Goal: Task Accomplishment & Management: Manage account settings

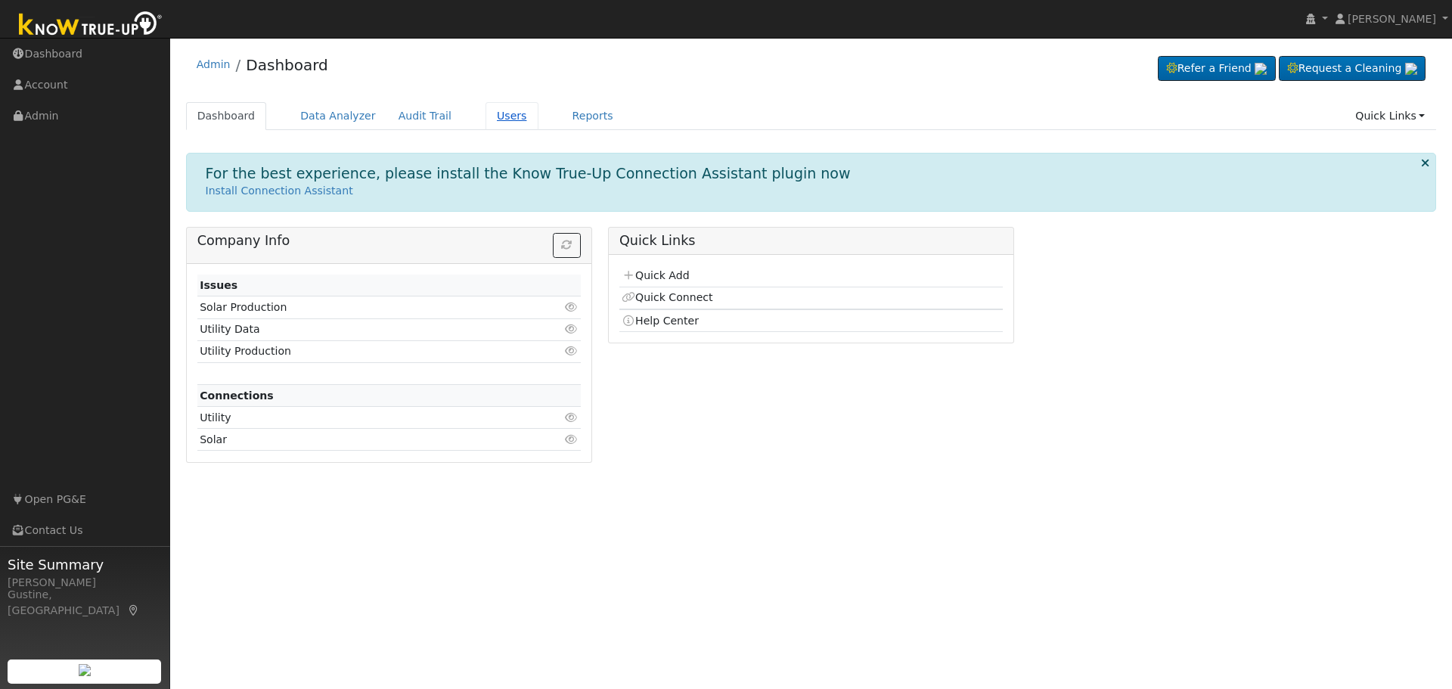
click at [485, 128] on link "Users" at bounding box center [511, 116] width 53 height 28
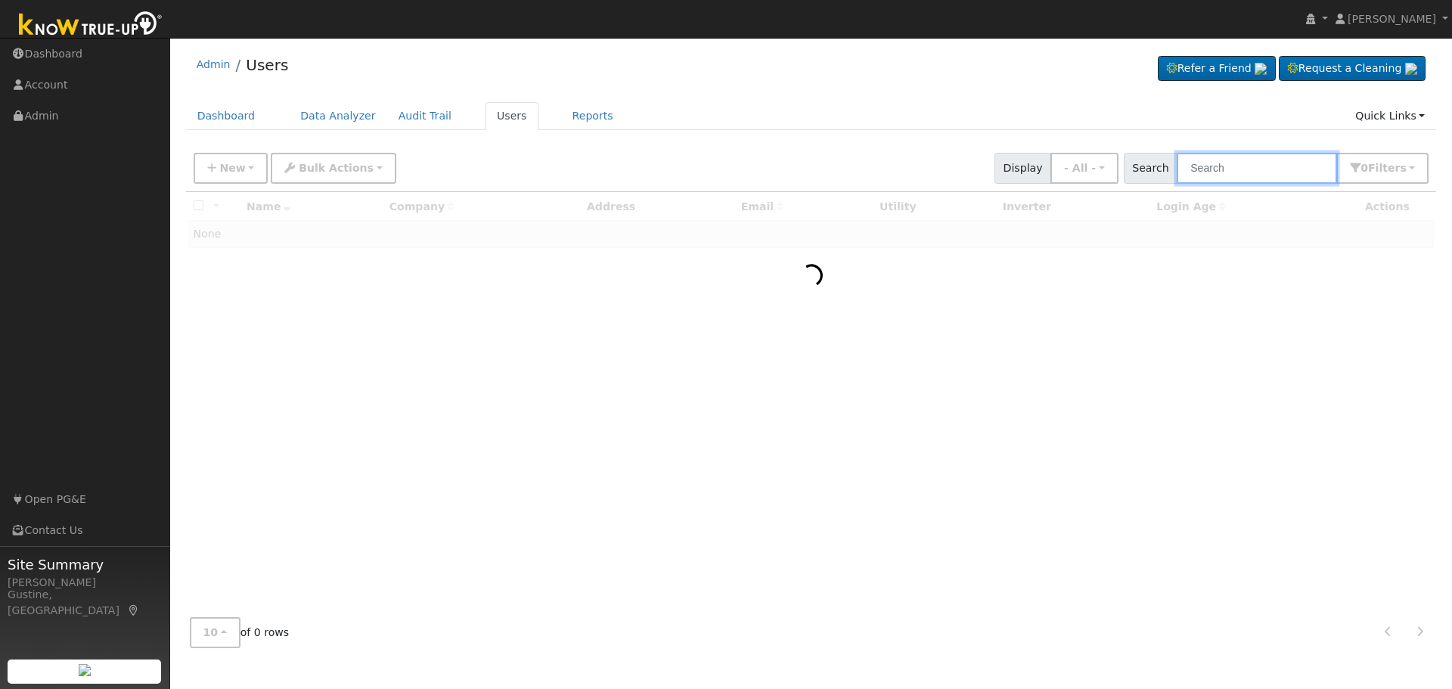
click at [1226, 158] on input "text" at bounding box center [1257, 168] width 160 height 31
paste input "[GEOGRAPHIC_DATA], [PERSON_NAME]"
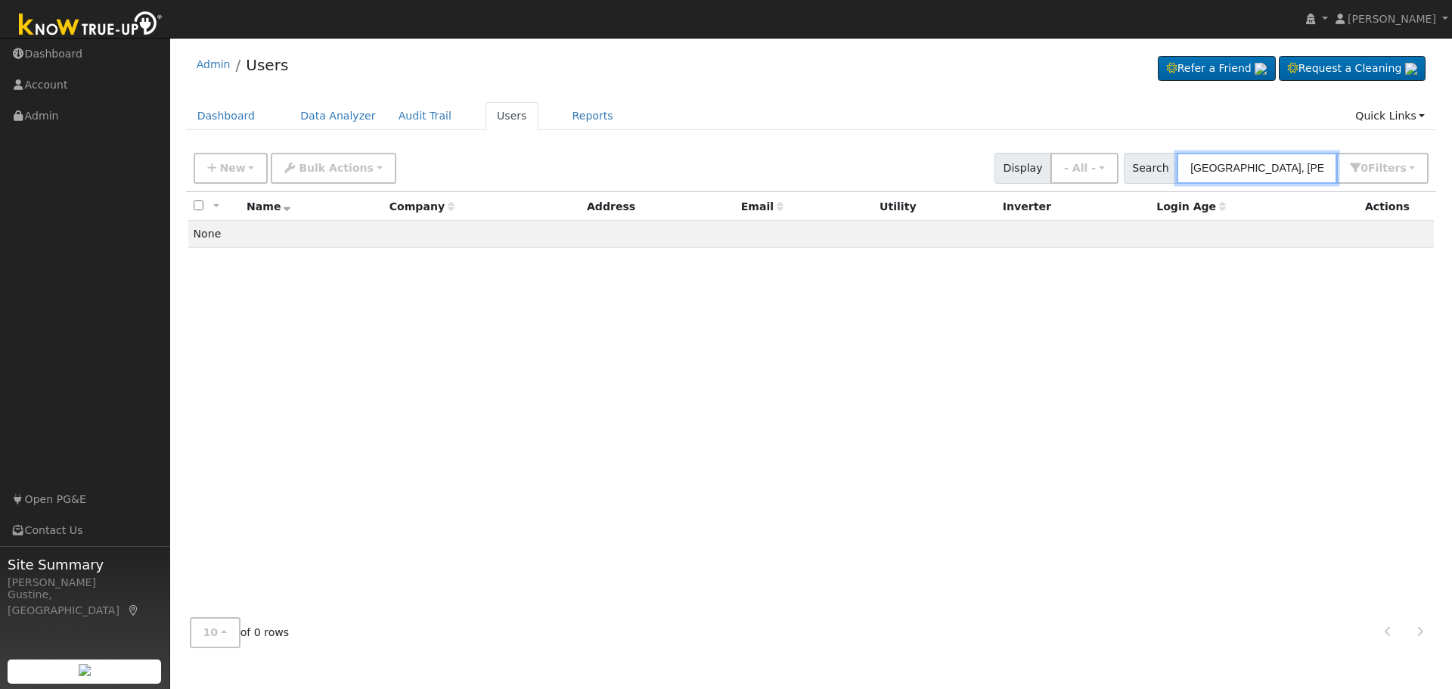
drag, startPoint x: 1280, startPoint y: 175, endPoint x: 1273, endPoint y: 167, distance: 10.7
click at [1276, 168] on input "[GEOGRAPHIC_DATA], [PERSON_NAME]" at bounding box center [1257, 168] width 160 height 31
click at [1270, 171] on input "[GEOGRAPHIC_DATA], [PERSON_NAME]" at bounding box center [1257, 168] width 160 height 31
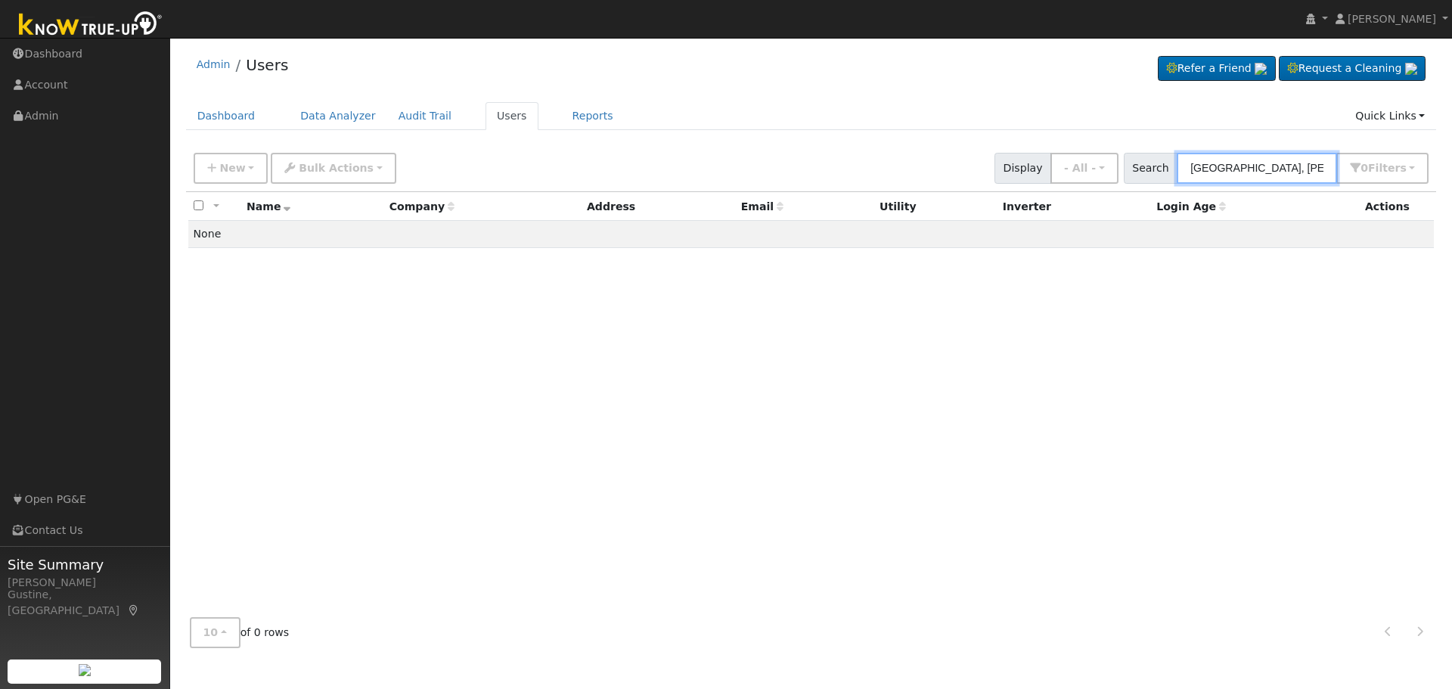
click at [1270, 171] on input "[GEOGRAPHIC_DATA], [PERSON_NAME]" at bounding box center [1257, 168] width 160 height 31
type input "[PERSON_NAME]"
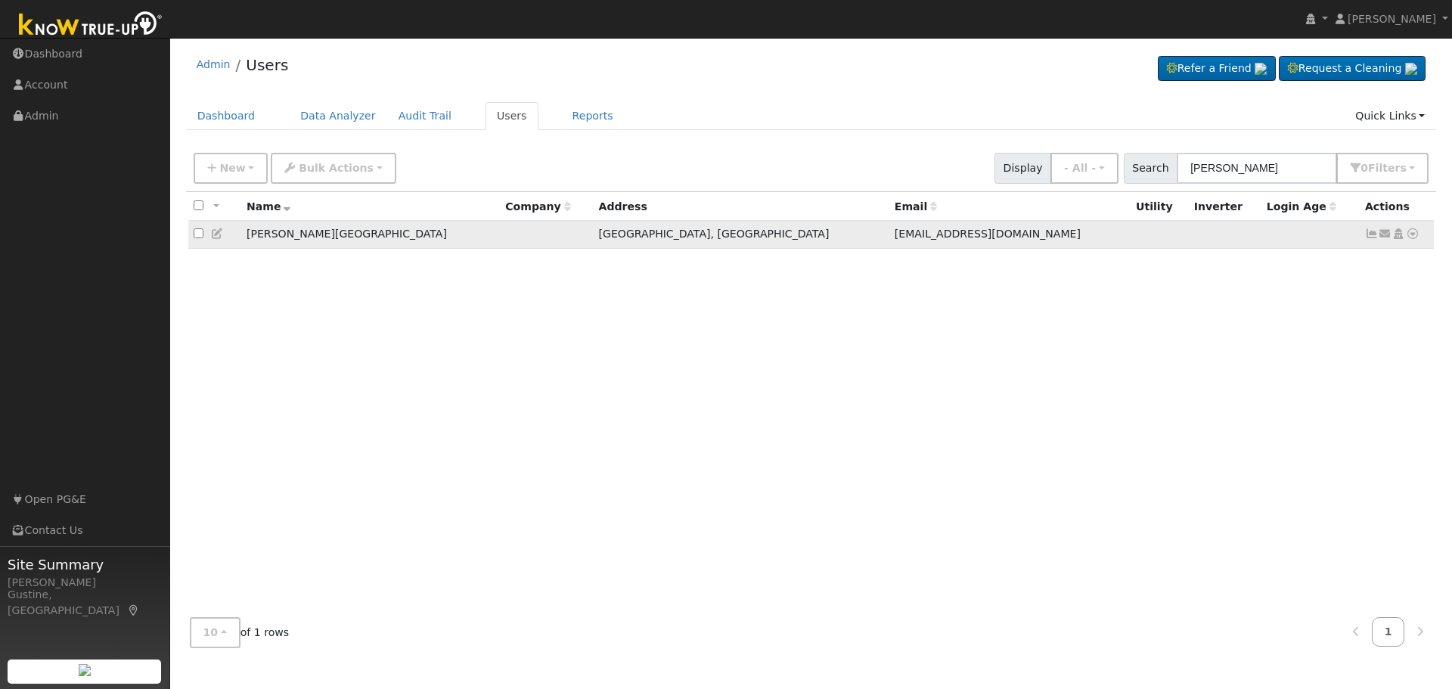
click at [1365, 237] on icon at bounding box center [1372, 233] width 14 height 11
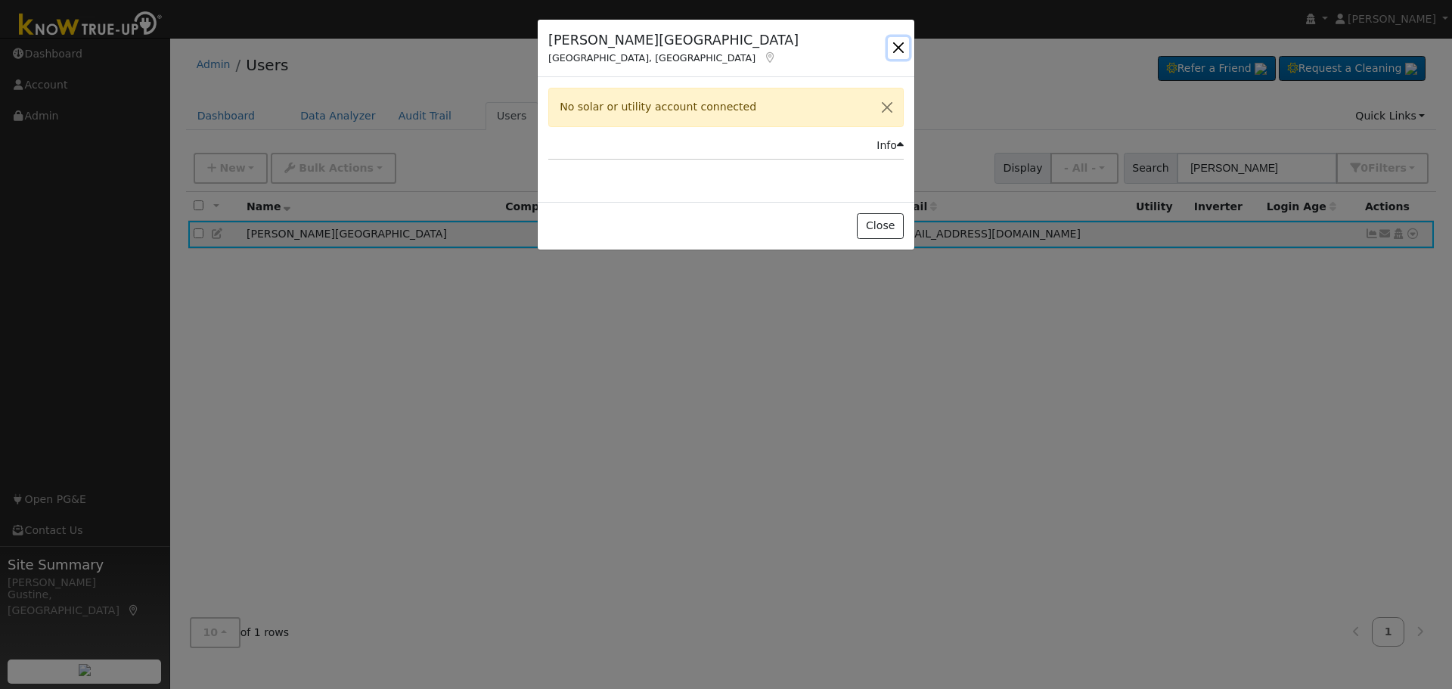
click at [898, 40] on button "button" at bounding box center [898, 47] width 21 height 21
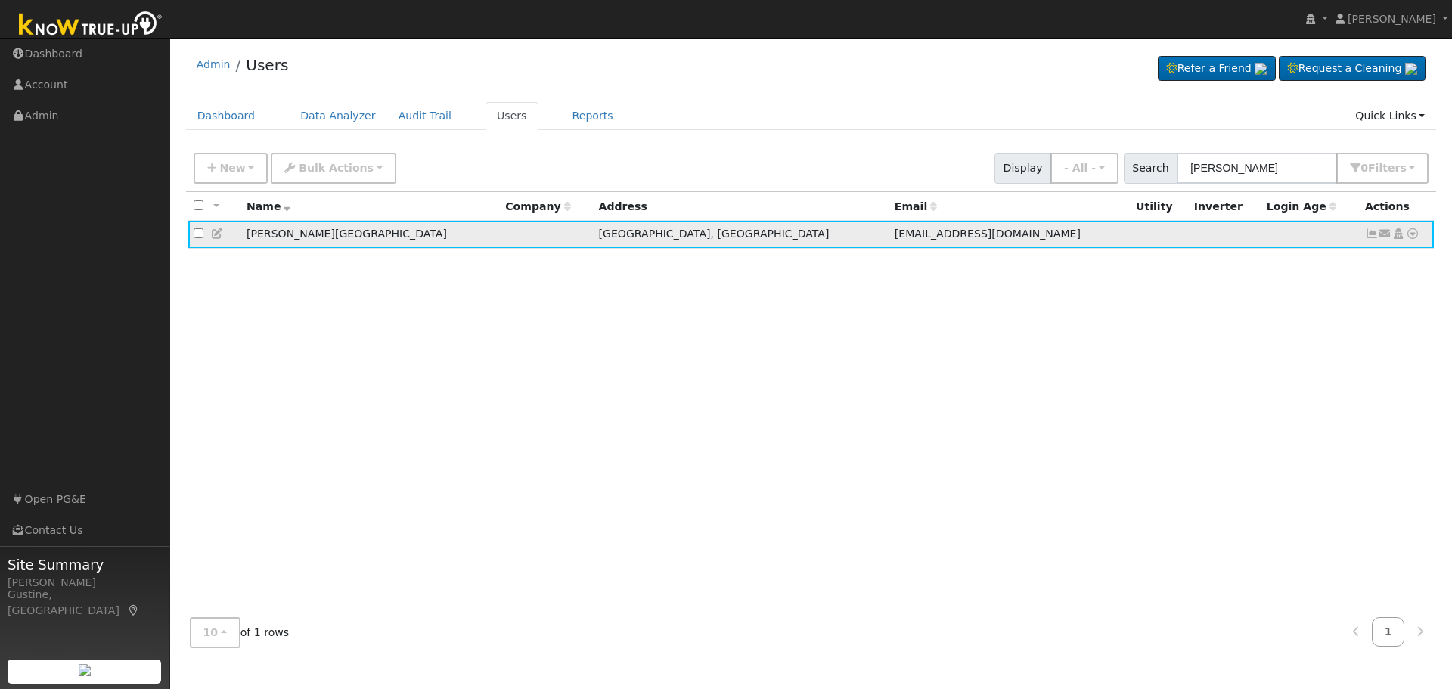
click at [1374, 233] on icon at bounding box center [1372, 233] width 14 height 11
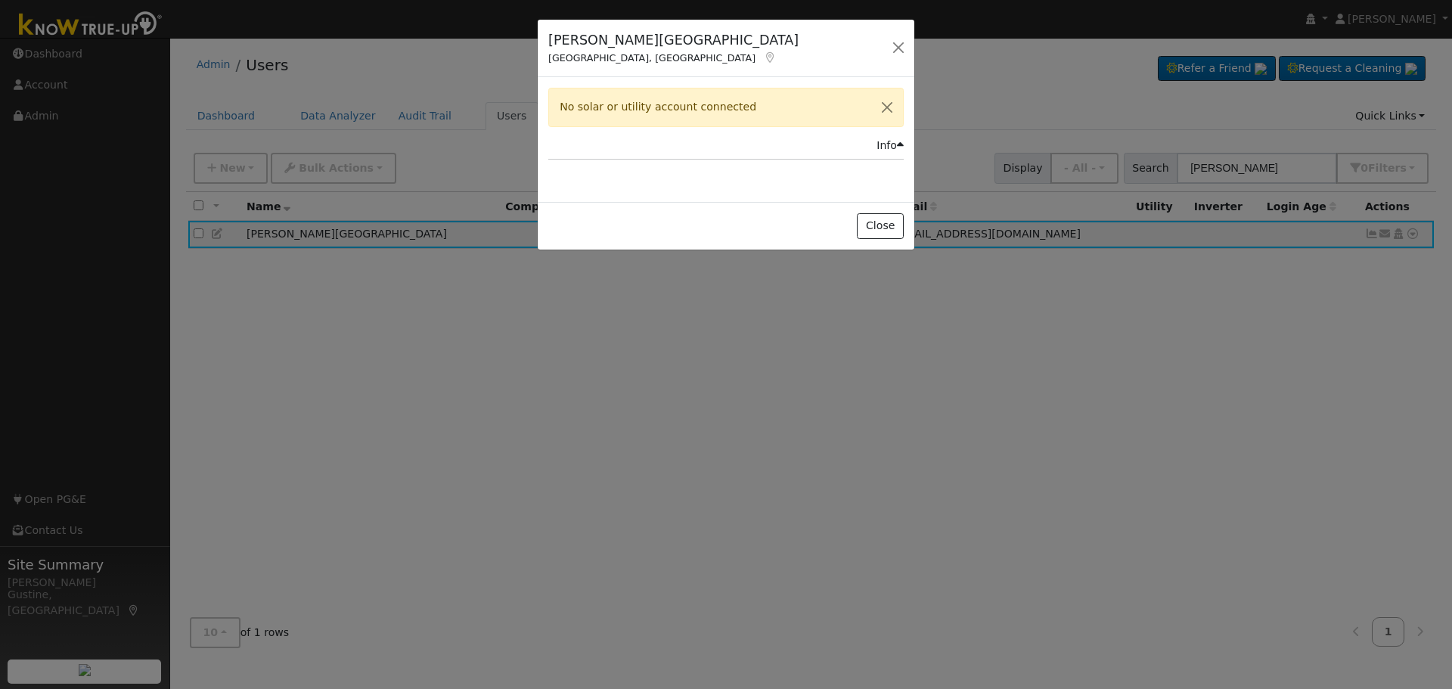
click at [1244, 492] on div "[PERSON_NAME] [GEOGRAPHIC_DATA] [GEOGRAPHIC_DATA], [GEOGRAPHIC_DATA] Default Ac…" at bounding box center [726, 344] width 1452 height 689
click at [876, 219] on button "Close" at bounding box center [880, 226] width 46 height 26
